Goal: Task Accomplishment & Management: Complete application form

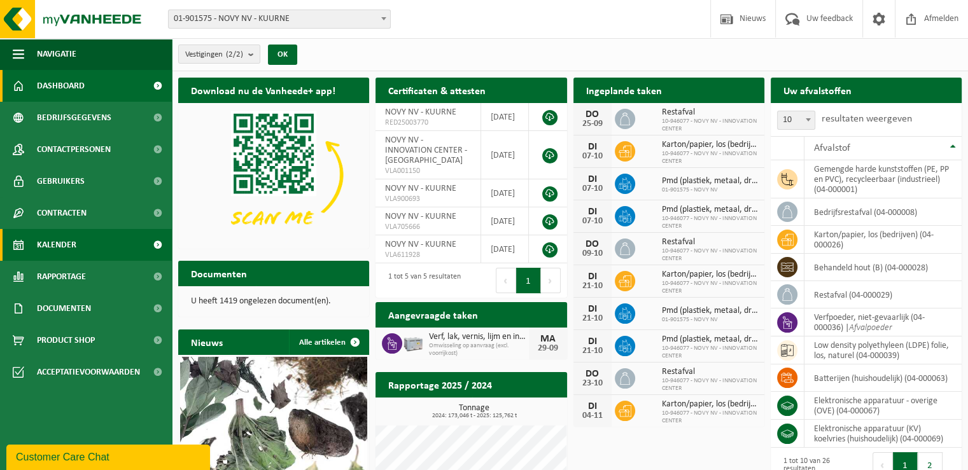
click at [121, 244] on link "Kalender" at bounding box center [86, 245] width 172 height 32
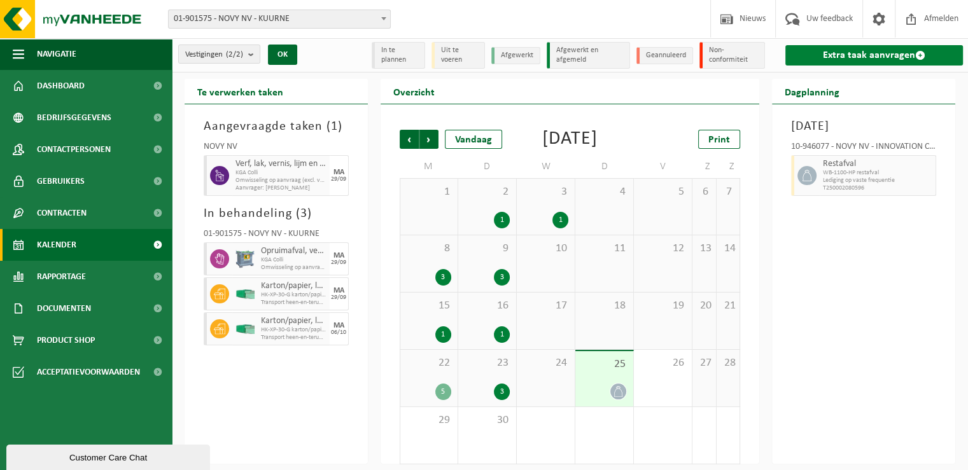
click at [832, 46] on link "Extra taak aanvragen" at bounding box center [874, 55] width 178 height 20
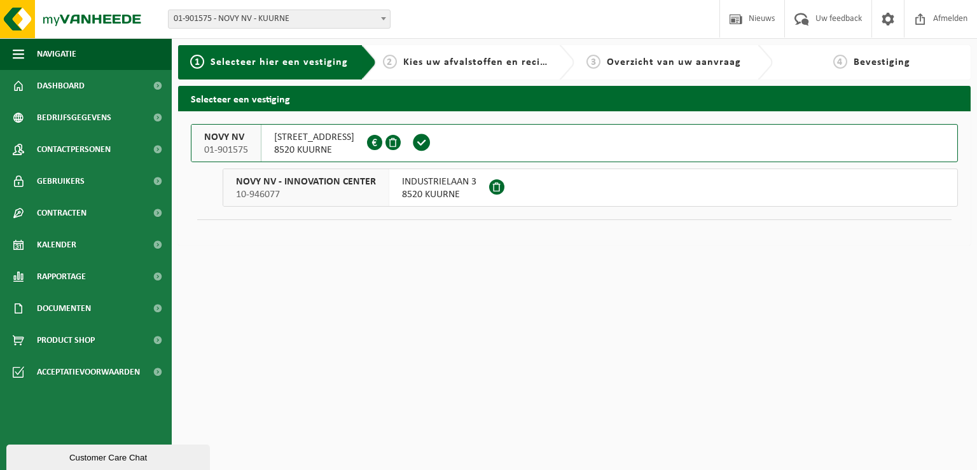
click at [496, 134] on button "NOVY NV 01-901575 NOORDLAAN 6 8520 KUURNE 0436.260.171" at bounding box center [574, 143] width 767 height 38
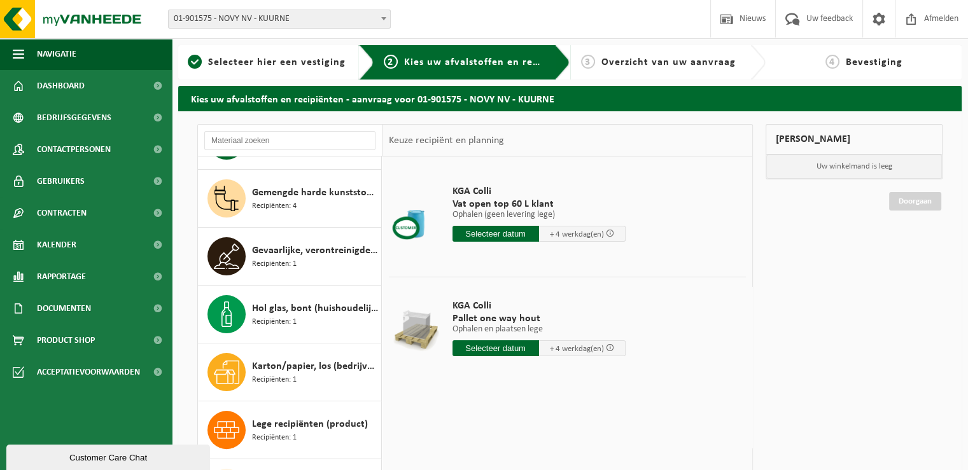
scroll to position [557, 0]
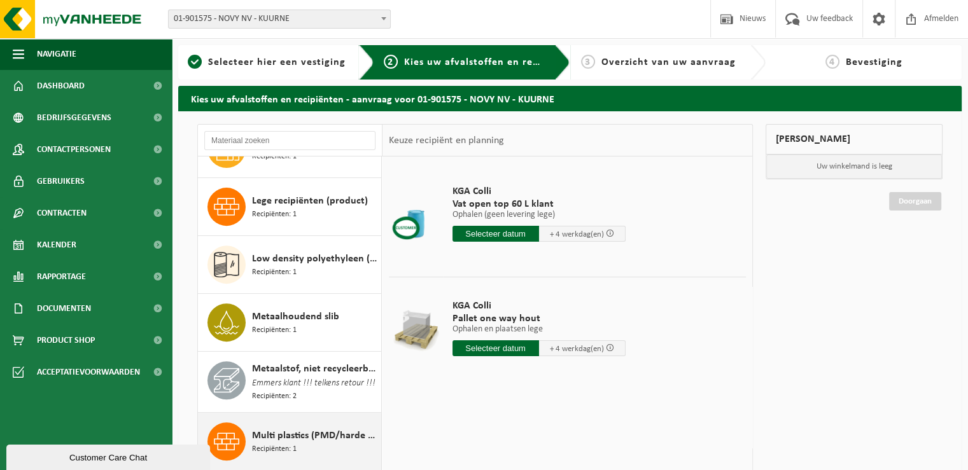
click at [370, 449] on div "Multi plastics (PMD/harde kunststoffen/spanbanden/EPS/folie naturel/folie gemen…" at bounding box center [290, 441] width 184 height 57
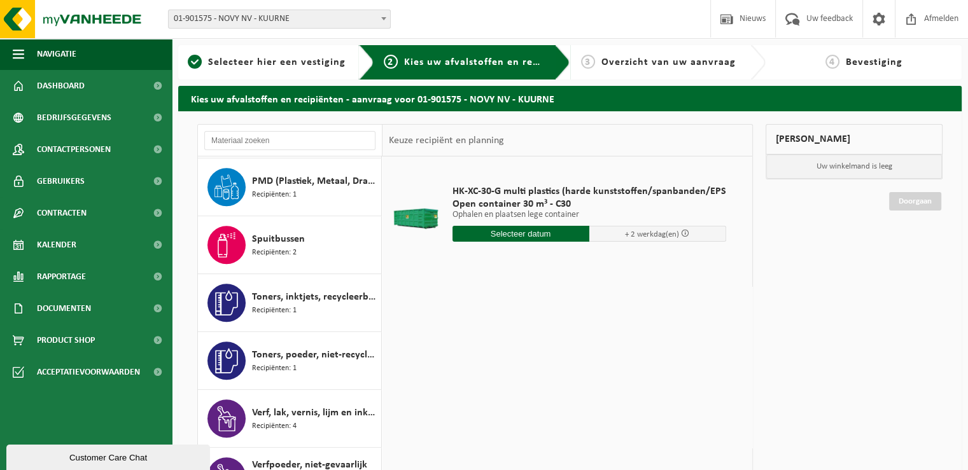
scroll to position [1019, 0]
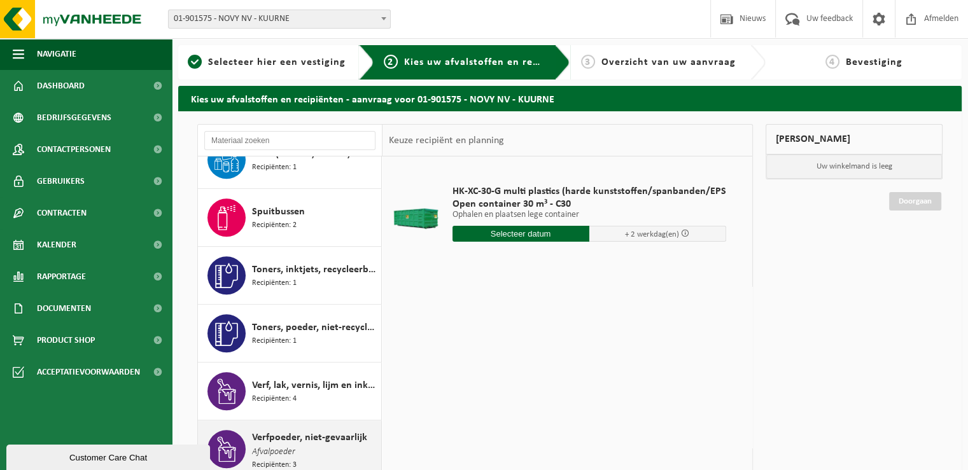
click at [347, 447] on div "Verfpoeder, niet-gevaarlijk Afvalpoeder Recipiënten: 3" at bounding box center [315, 450] width 126 height 41
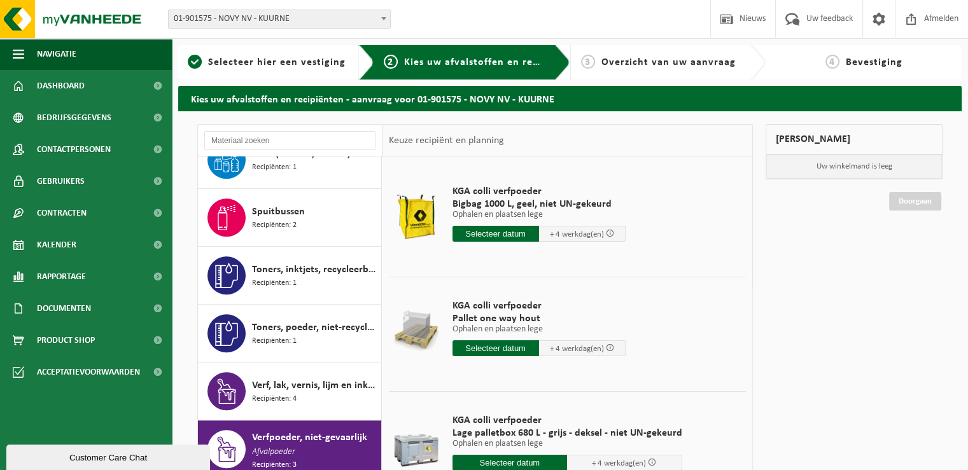
click at [347, 447] on div "Verfpoeder, niet-gevaarlijk Afvalpoeder Recipiënten: 3" at bounding box center [315, 450] width 126 height 41
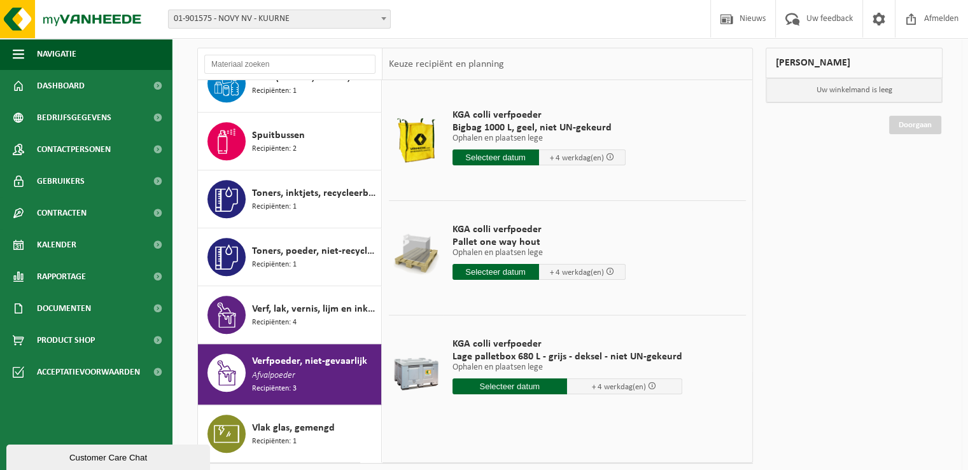
scroll to position [102, 0]
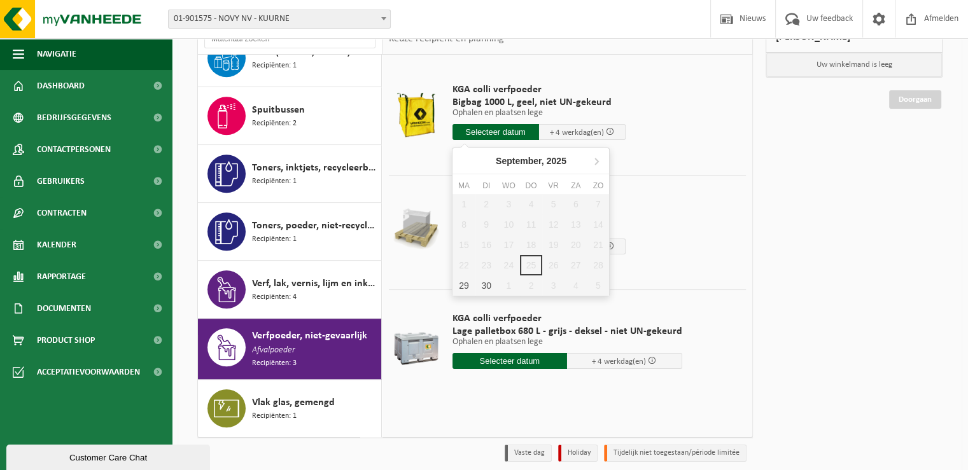
click at [484, 133] on input "text" at bounding box center [495, 132] width 87 height 16
click at [462, 284] on div "29" at bounding box center [463, 286] width 22 height 20
type input "Van 2025-09-29"
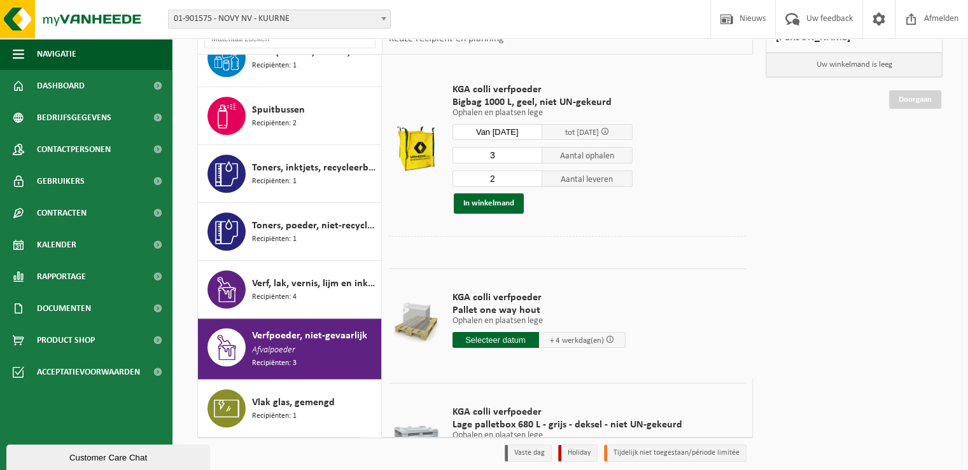
type input "3"
click at [532, 152] on input "3" at bounding box center [497, 155] width 90 height 17
type input "3"
click at [532, 175] on input "3" at bounding box center [497, 179] width 90 height 17
click at [498, 207] on button "In winkelmand" at bounding box center [489, 203] width 70 height 20
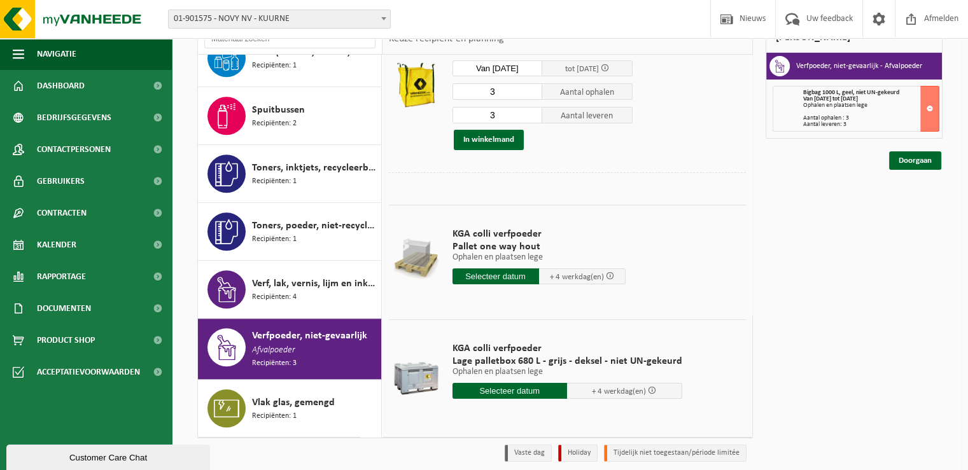
scroll to position [66, 0]
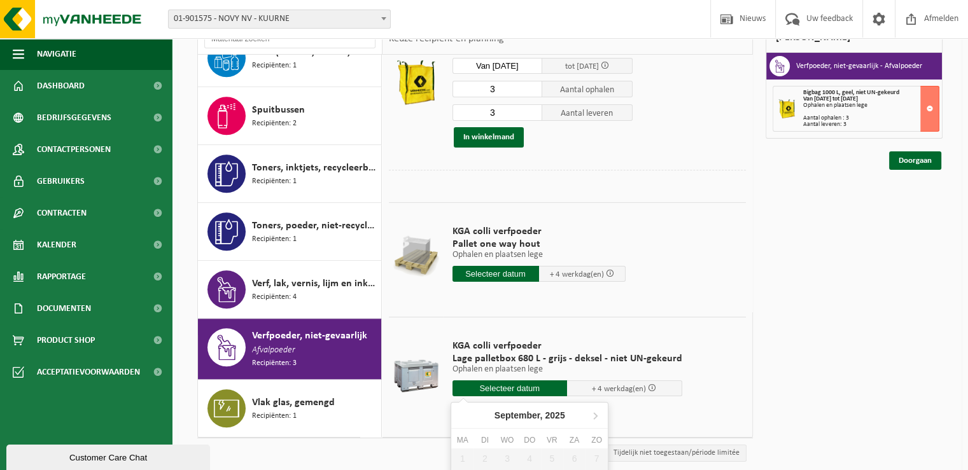
click at [505, 391] on input "text" at bounding box center [509, 389] width 115 height 16
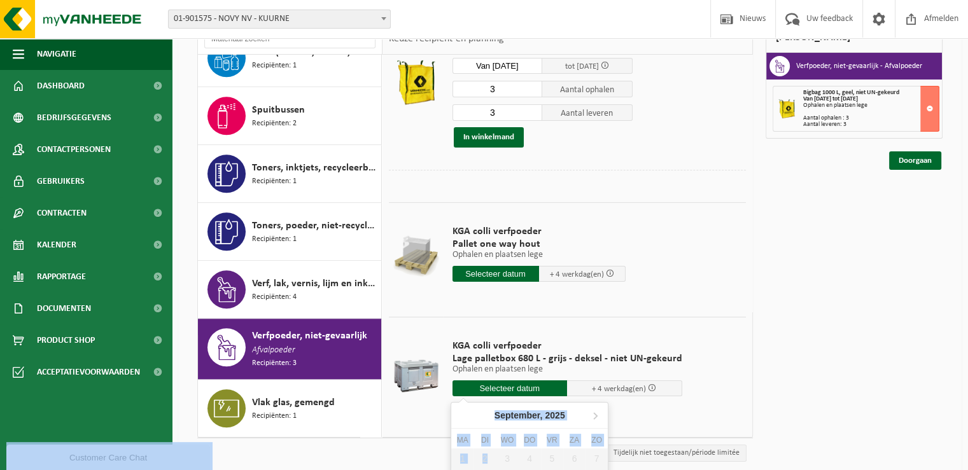
scroll to position [182, 0]
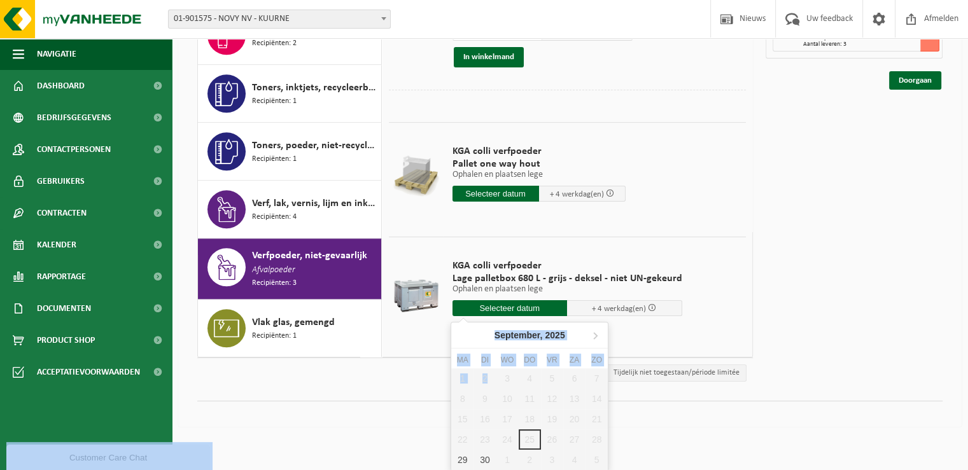
drag, startPoint x: 485, startPoint y: 455, endPoint x: 480, endPoint y: 472, distance: 17.9
click at [480, 288] on html "Vestiging: 01-901575 - NOVY NV - KUURNE 10-946077 - NOVY NV - INNOVATION CENTER…" at bounding box center [484, 53] width 968 height 470
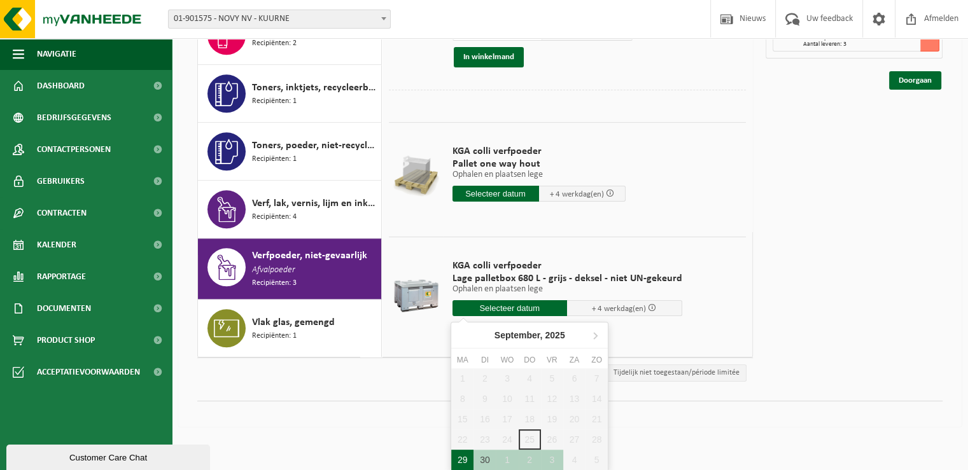
click at [461, 462] on div "29" at bounding box center [462, 460] width 22 height 20
type input "Van 2025-09-29"
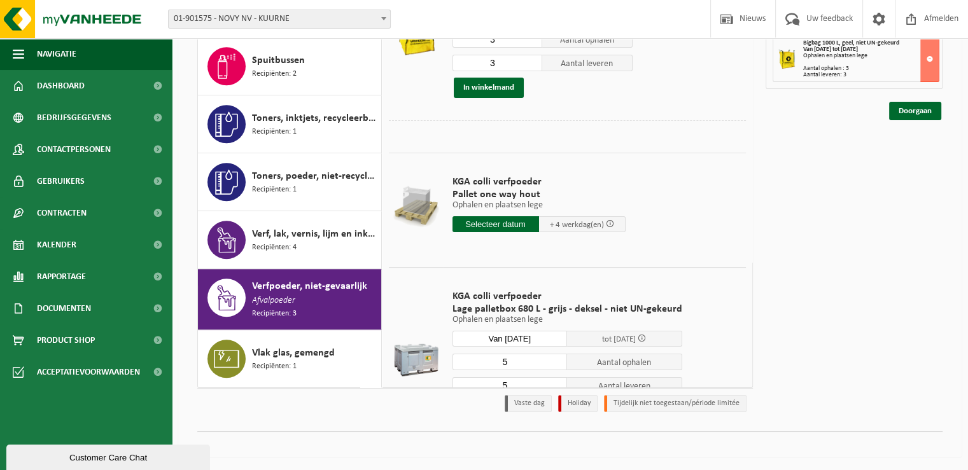
scroll to position [150, 0]
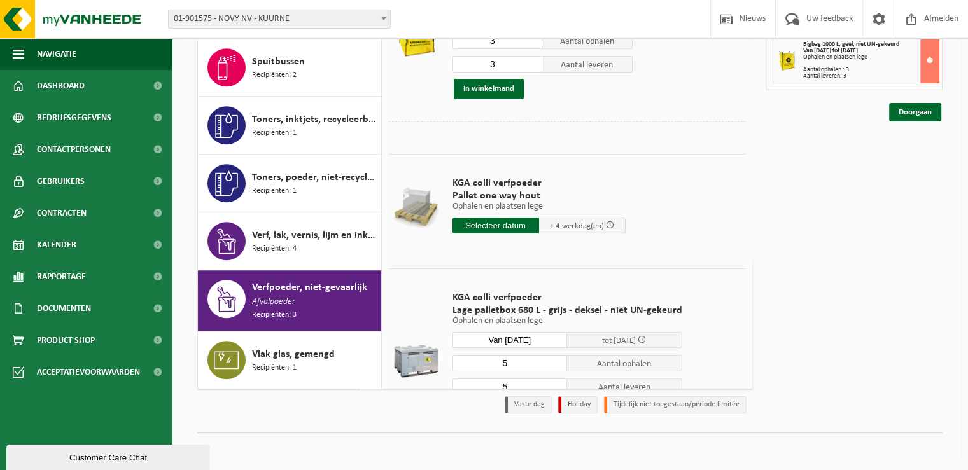
click at [513, 365] on input "5" at bounding box center [509, 363] width 115 height 17
click at [554, 363] on input "4" at bounding box center [509, 363] width 115 height 17
click at [554, 363] on input "3" at bounding box center [509, 363] width 115 height 17
click at [554, 363] on input "2" at bounding box center [509, 363] width 115 height 17
click at [554, 363] on input "1" at bounding box center [509, 363] width 115 height 17
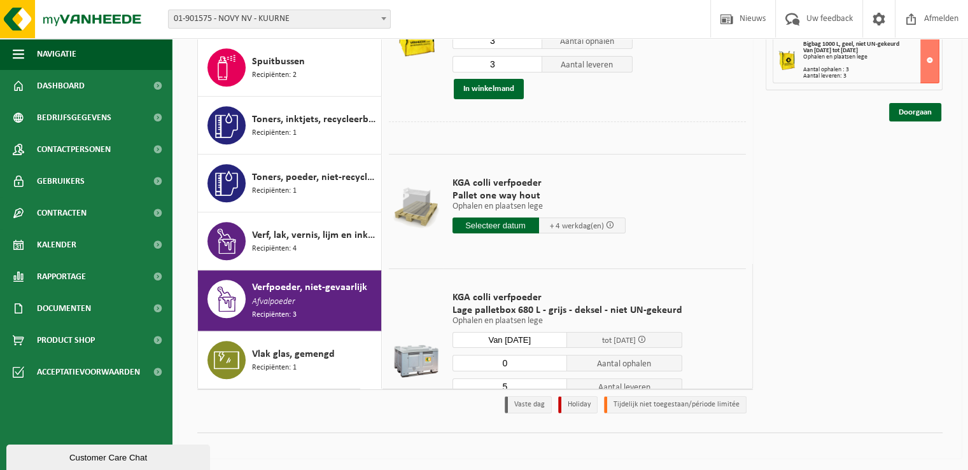
type input "0"
click at [554, 363] on input "0" at bounding box center [509, 363] width 115 height 17
click at [554, 361] on input "0" at bounding box center [509, 363] width 115 height 17
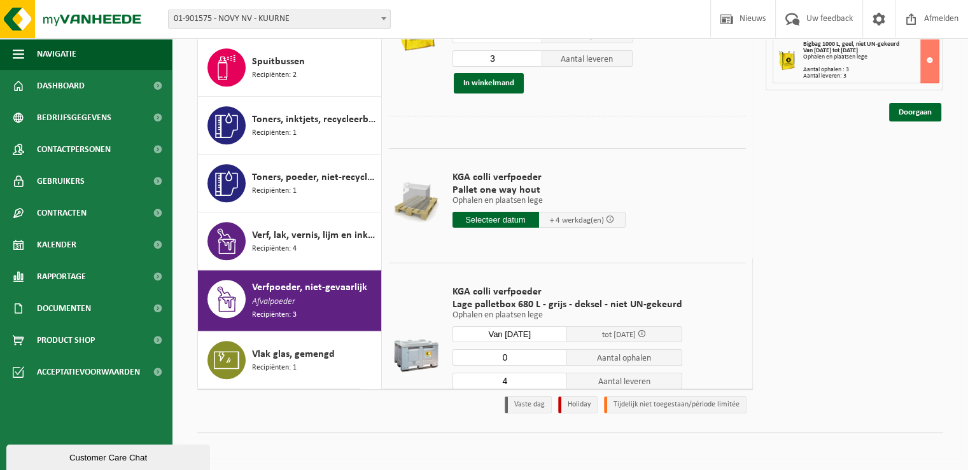
type input "4"
click at [553, 386] on input "4" at bounding box center [509, 381] width 115 height 17
drag, startPoint x: 553, startPoint y: 386, endPoint x: 552, endPoint y: 353, distance: 33.1
click at [552, 353] on div "0 Aantal ophalen 4 Aantal leveren In winkelmand" at bounding box center [567, 382] width 230 height 67
type input "1"
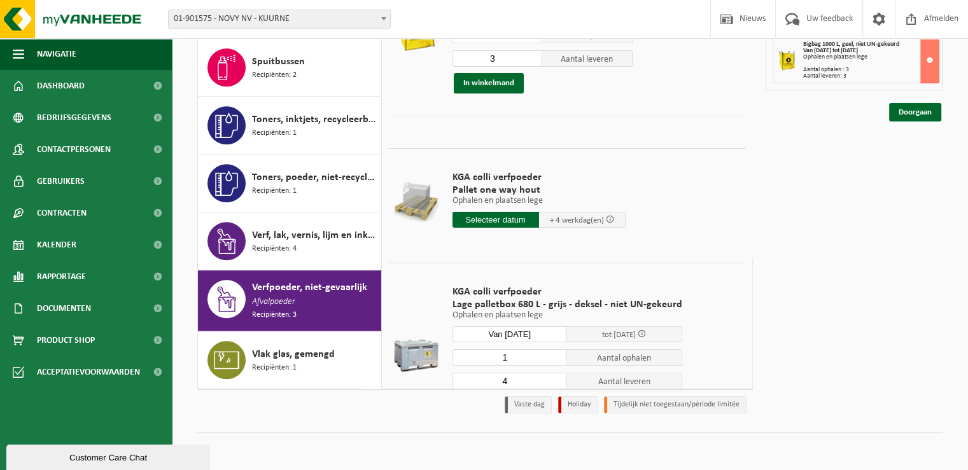
click at [552, 353] on input "1" at bounding box center [509, 357] width 115 height 17
click at [554, 381] on input "3" at bounding box center [509, 381] width 115 height 17
click at [554, 381] on input "2" at bounding box center [509, 381] width 115 height 17
type input "1"
click at [554, 381] on input "1" at bounding box center [509, 381] width 115 height 17
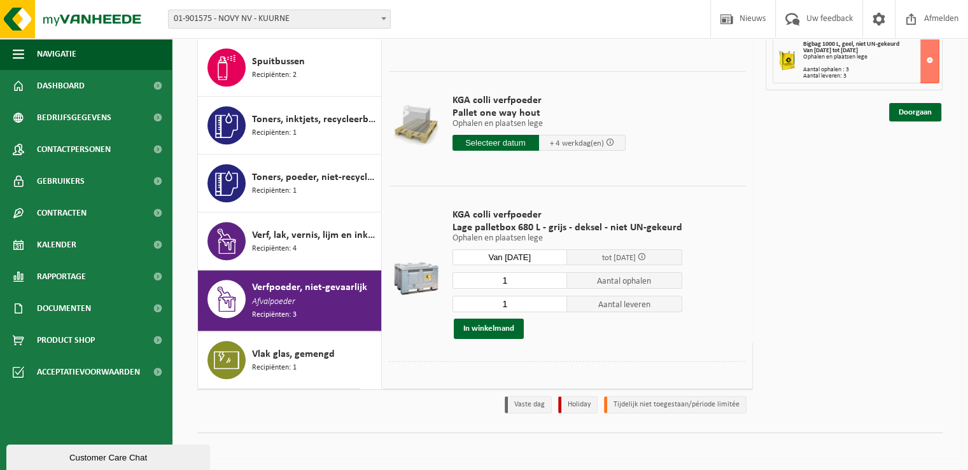
scroll to position [159, 0]
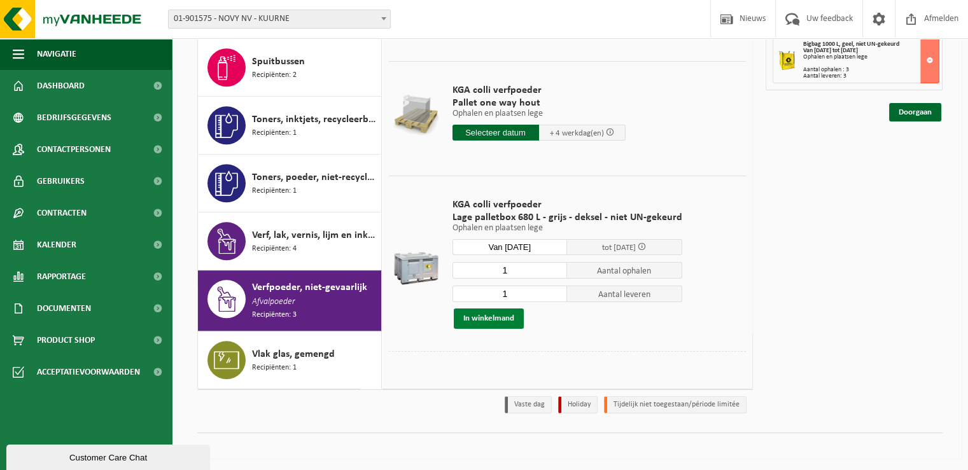
click at [486, 313] on button "In winkelmand" at bounding box center [489, 319] width 70 height 20
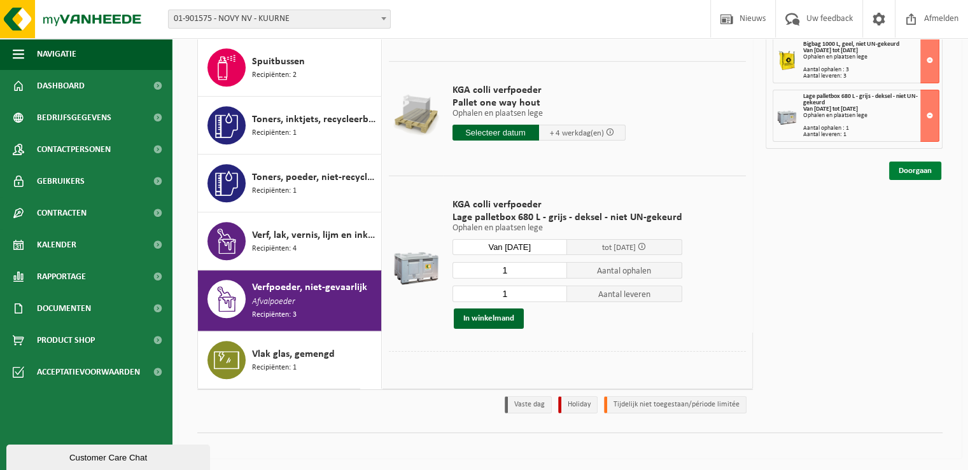
click at [905, 169] on link "Doorgaan" at bounding box center [915, 171] width 52 height 18
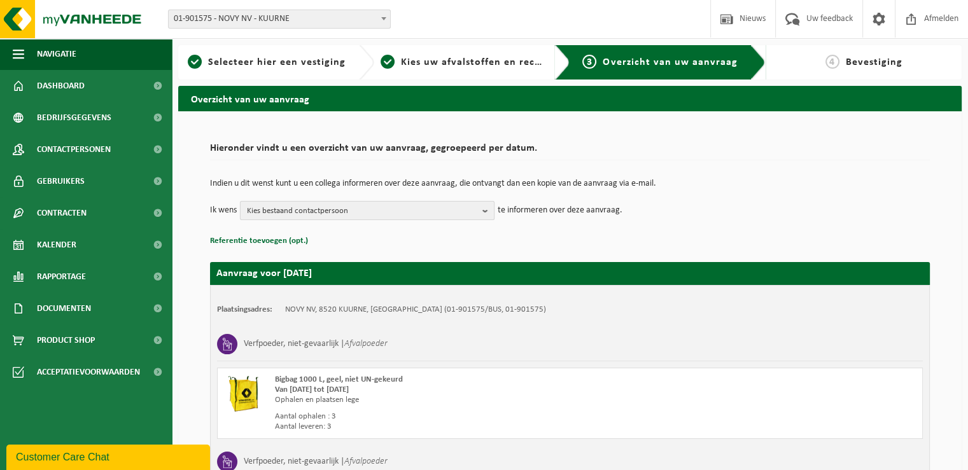
click at [482, 211] on button "Kies bestaand contactpersoon" at bounding box center [367, 210] width 255 height 19
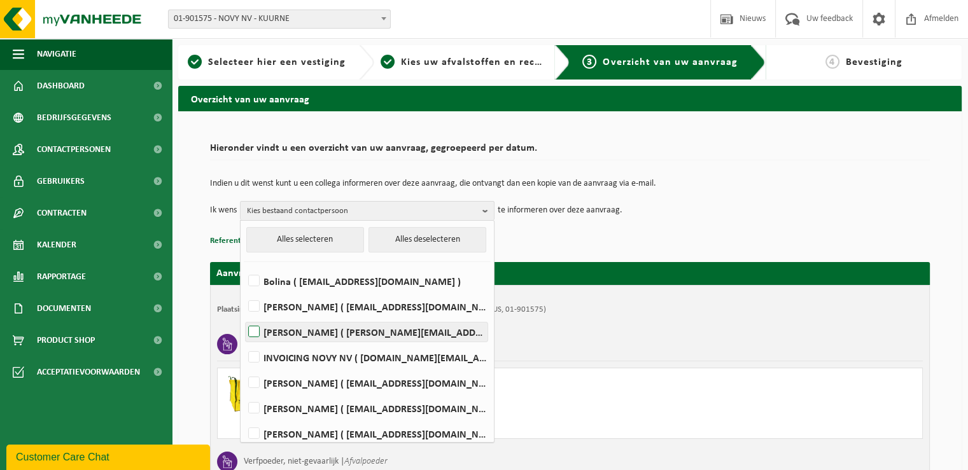
click at [253, 334] on label "David Lampaert ( david.lampaert@novy.com )" at bounding box center [367, 332] width 242 height 19
click at [244, 316] on input "David Lampaert ( david.lampaert@novy.com )" at bounding box center [243, 316] width 1 height 1
checkbox input "true"
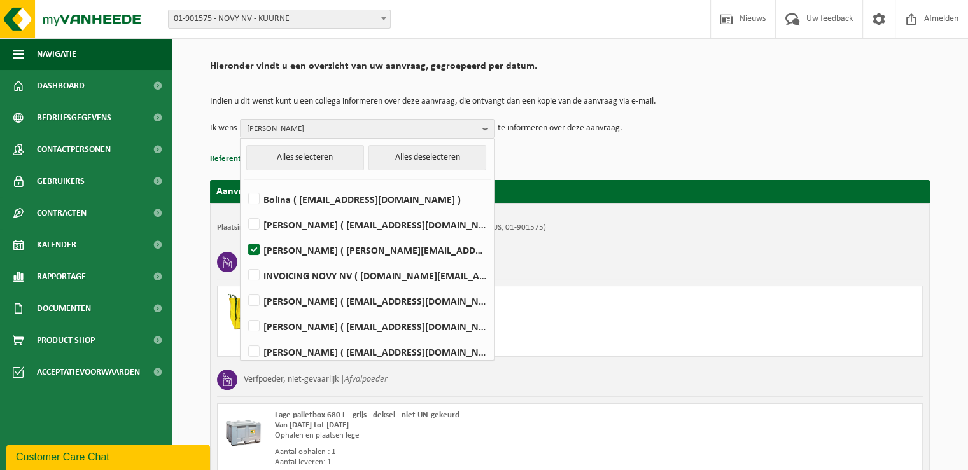
scroll to position [102, 0]
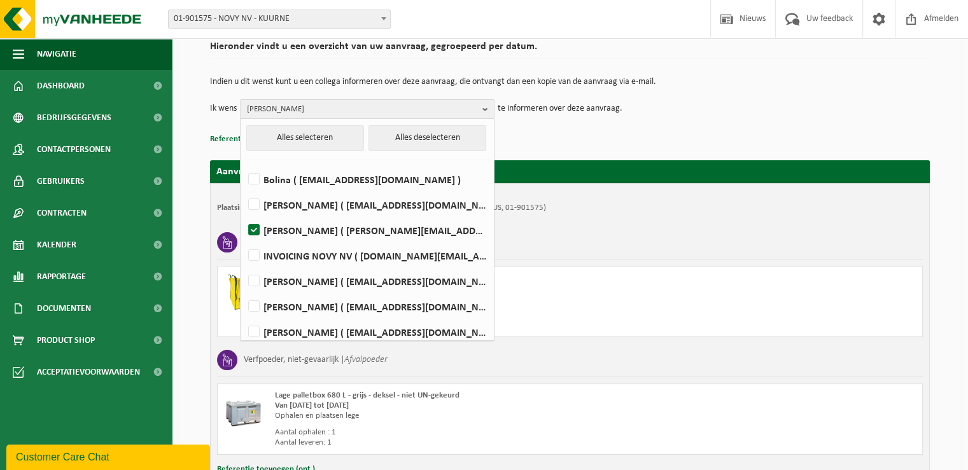
click at [704, 298] on div "Bigbag 1000 L, geel, niet UN-gekeurd Van 2025-09-29 tot 2025-10-03 Ophalen en p…" at bounding box center [570, 301] width 706 height 71
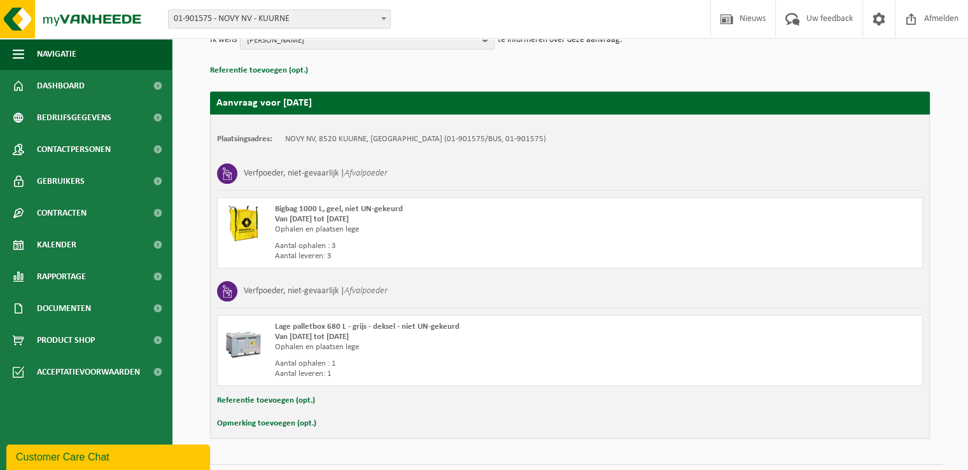
scroll to position [178, 0]
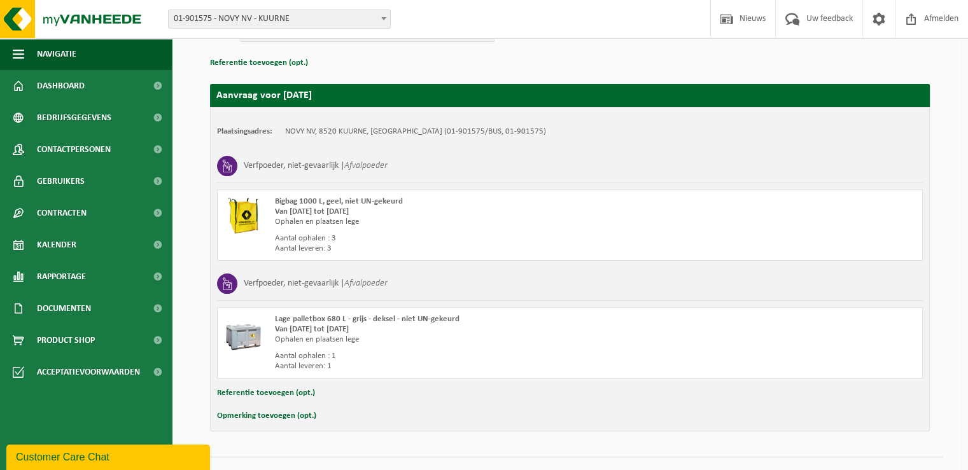
click at [235, 417] on button "Opmerking toevoegen (opt.)" at bounding box center [266, 416] width 99 height 17
click at [314, 424] on input "text" at bounding box center [594, 417] width 631 height 19
click at [397, 422] on input "extra levering: ref" at bounding box center [594, 417] width 631 height 19
drag, startPoint x: 397, startPoint y: 422, endPoint x: 397, endPoint y: 409, distance: 12.7
paste input "Big bag met slurf in midden (01-000349)"
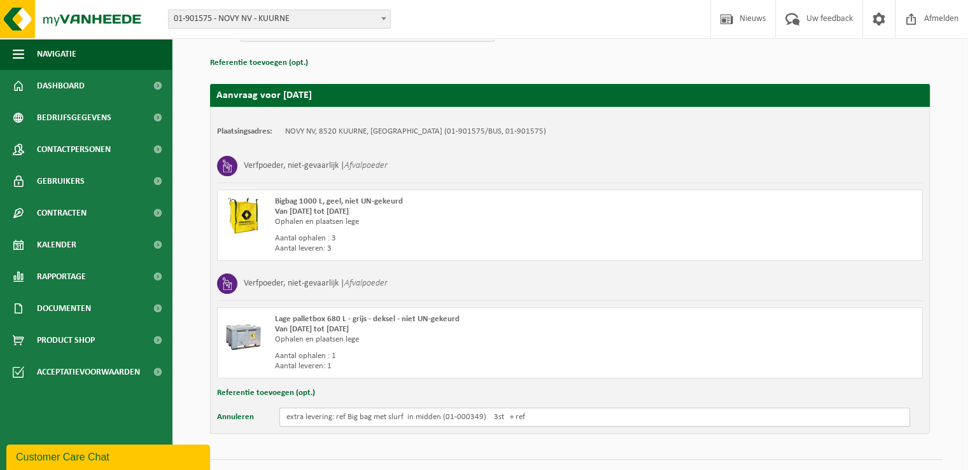
click at [529, 420] on input "extra levering: ref Big bag met slurf in midden (01-000349) 3st + ref" at bounding box center [594, 417] width 631 height 19
click at [557, 411] on input "extra levering: ref Big bag met slurf in midden (01-000349) 3st + ref" at bounding box center [594, 417] width 631 height 19
click at [575, 414] on input "extra levering: ref Big bag met slurf in midden (01-000349) 3st + ref" at bounding box center [594, 417] width 631 height 19
click at [541, 416] on input "extra levering: ref Big bag met slurf in midden (01-000349) 3st + ref" at bounding box center [594, 417] width 631 height 19
paste input "Big bag met vulschort (01-000266)"
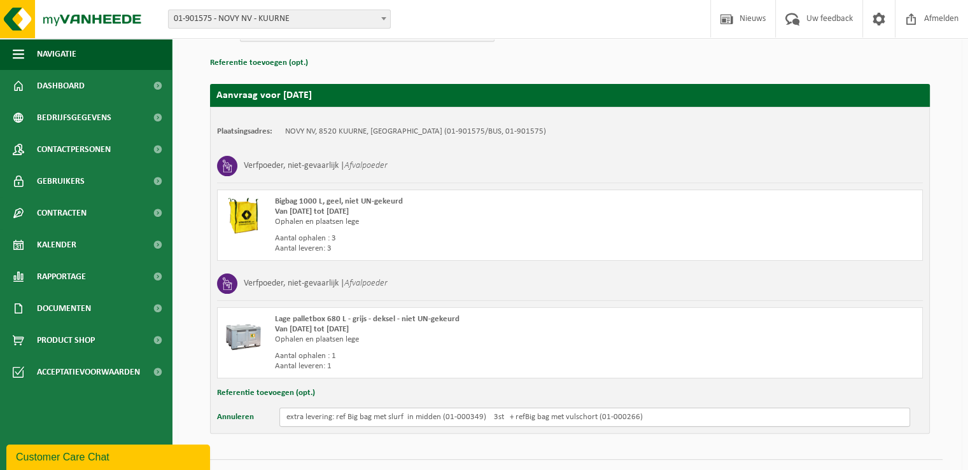
click at [521, 417] on input "extra levering: ref Big bag met slurf in midden (01-000349) 3st + refBig bag me…" at bounding box center [594, 417] width 631 height 19
click at [652, 419] on input "extra levering: ref Big bag met slurf in midden (01-000349) 3st + ref Big bag m…" at bounding box center [594, 417] width 631 height 19
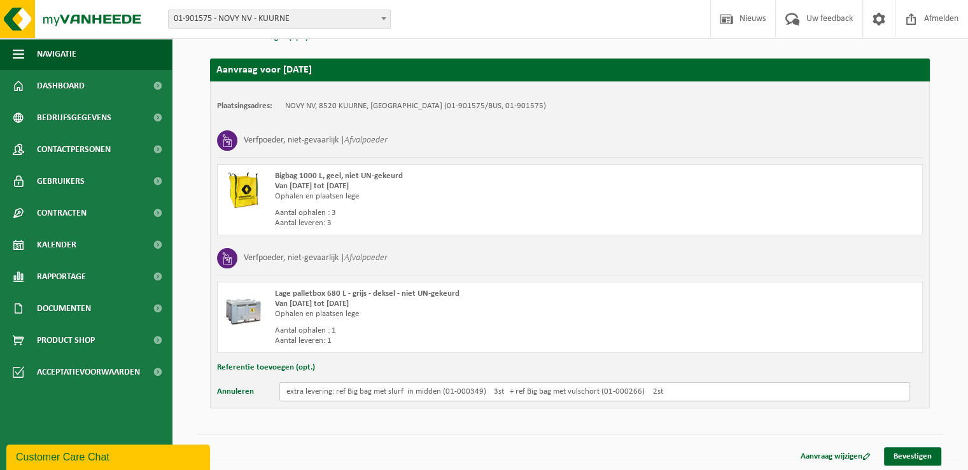
scroll to position [204, 0]
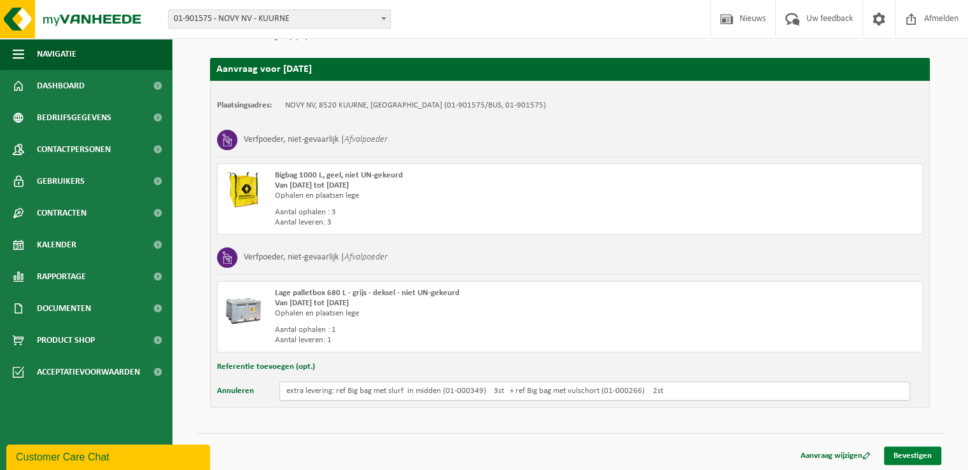
type input "extra levering: ref Big bag met slurf in midden (01-000349) 3st + ref Big bag m…"
click at [926, 456] on link "Bevestigen" at bounding box center [912, 456] width 57 height 18
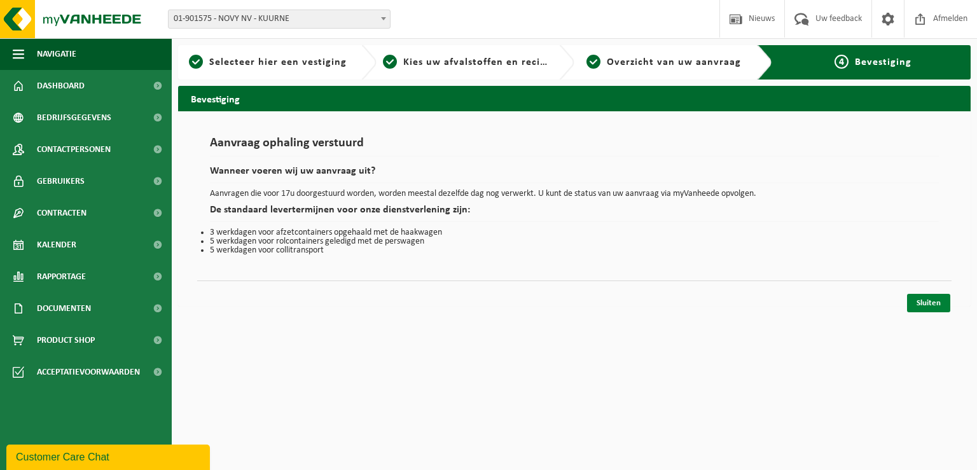
click at [930, 298] on link "Sluiten" at bounding box center [928, 303] width 43 height 18
